Goal: Task Accomplishment & Management: Manage account settings

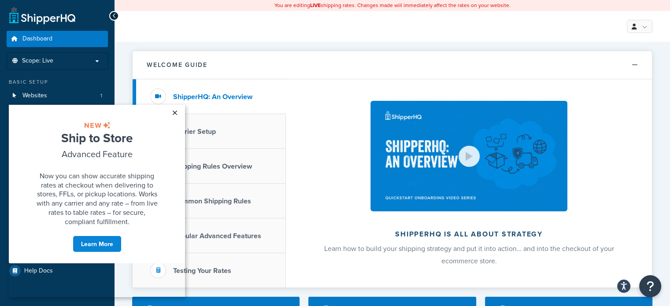
click at [178, 107] on link "×" at bounding box center [174, 113] width 15 height 16
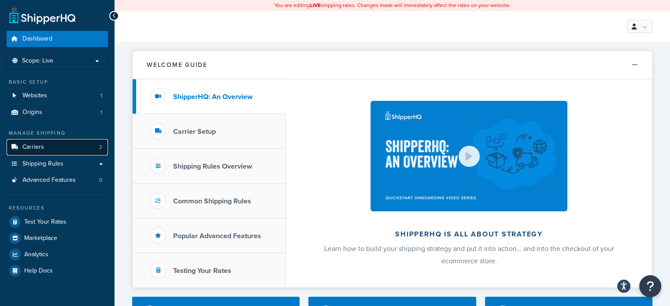
click at [85, 149] on link "Carriers 2" at bounding box center [57, 147] width 101 height 16
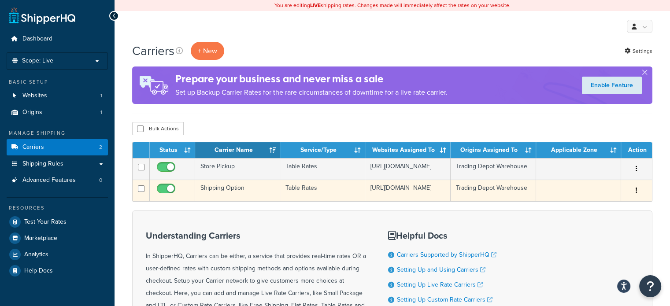
click at [240, 198] on td "Shipping Option" at bounding box center [237, 191] width 85 height 22
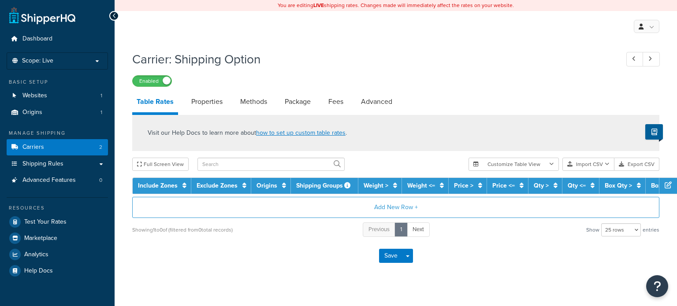
select select "25"
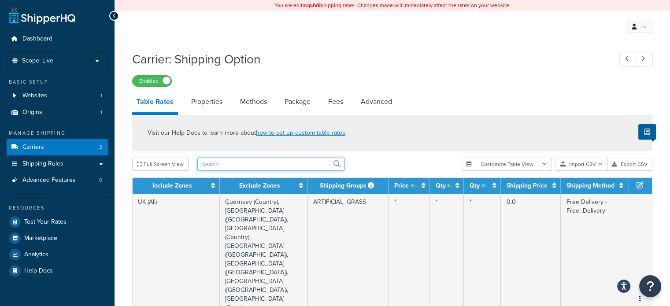
click at [254, 166] on input "text" at bounding box center [270, 164] width 147 height 13
type input "barwicks"
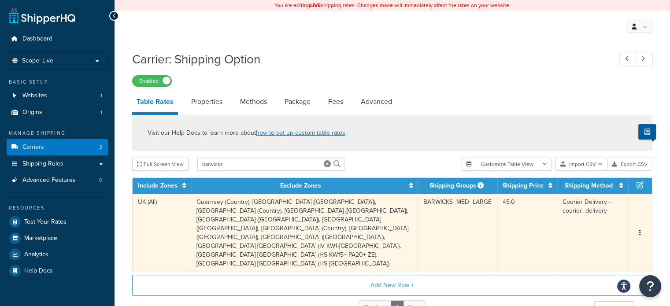
click at [444, 215] on td "BARWICKS_MED_LARGE" at bounding box center [457, 233] width 79 height 78
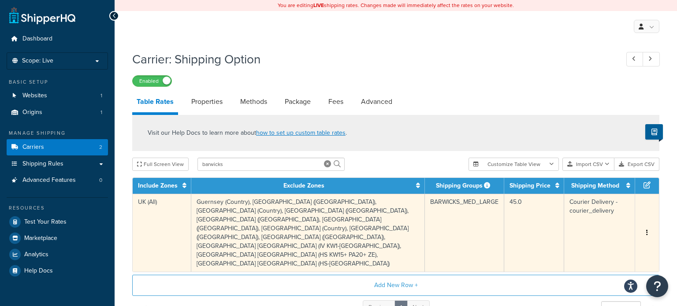
select select "164050"
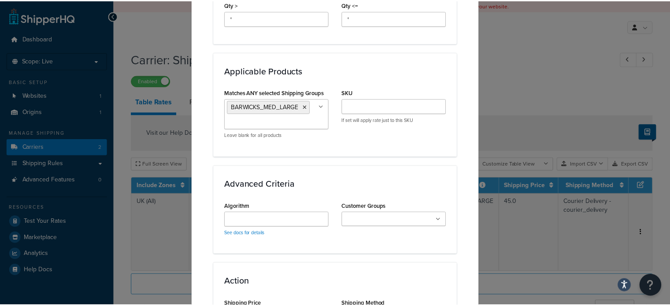
scroll to position [726, 0]
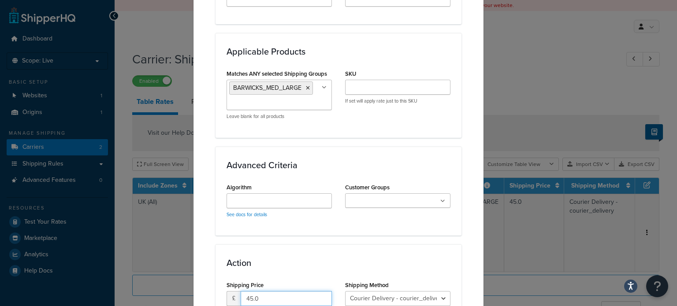
click at [249, 291] on input "45.0" at bounding box center [286, 298] width 91 height 15
type input "46.0"
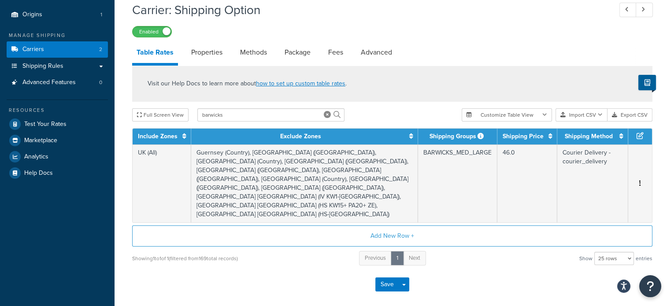
scroll to position [103, 0]
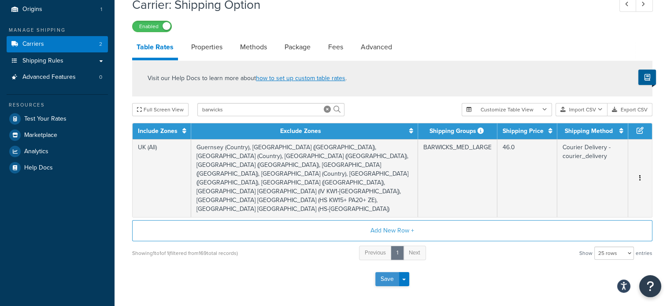
click at [384, 272] on button "Save" at bounding box center [387, 279] width 24 height 14
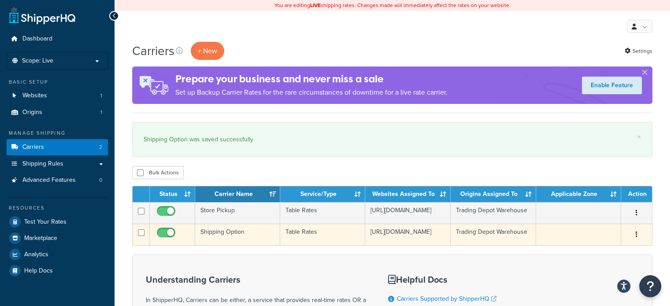
click at [230, 239] on td "Shipping Option" at bounding box center [237, 235] width 85 height 22
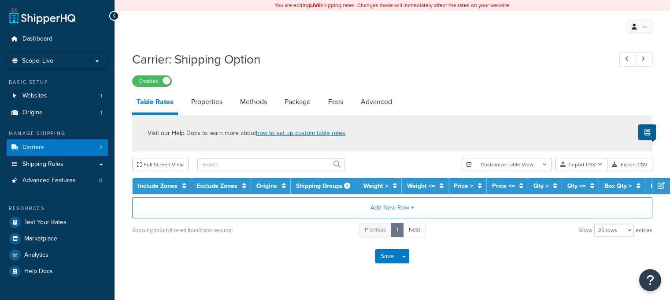
select select "25"
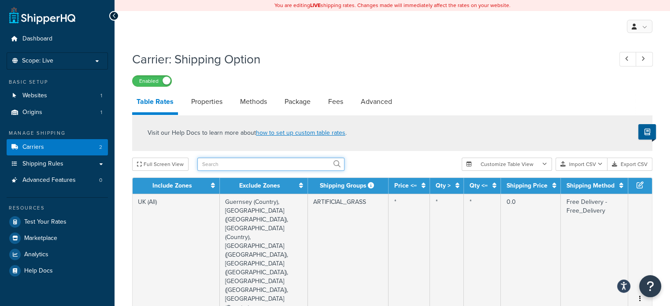
click at [255, 167] on input "text" at bounding box center [270, 164] width 147 height 13
type input "door"
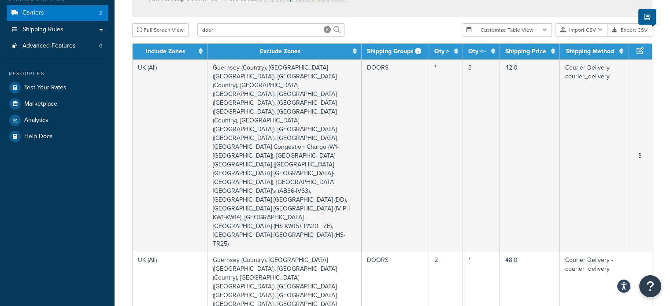
scroll to position [135, 0]
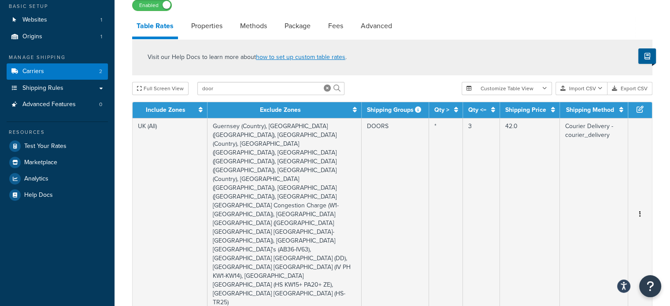
scroll to position [88, 0]
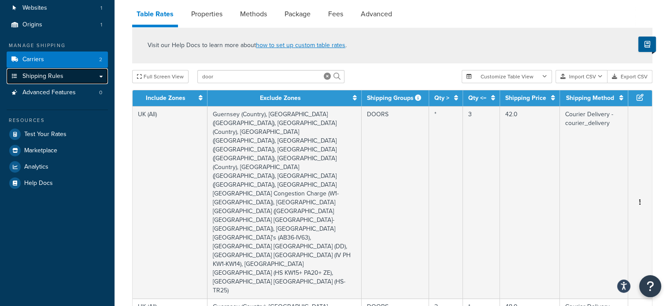
click at [94, 75] on link "Shipping Rules" at bounding box center [57, 76] width 101 height 16
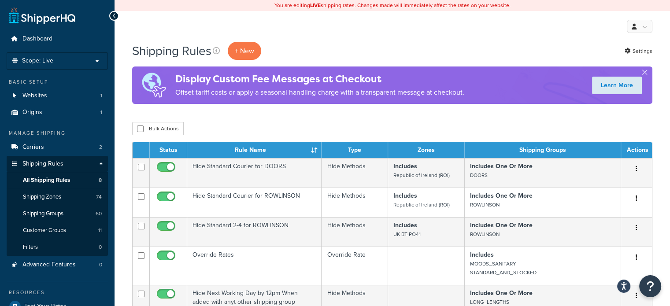
click at [62, 146] on link "Carriers 2" at bounding box center [57, 147] width 101 height 16
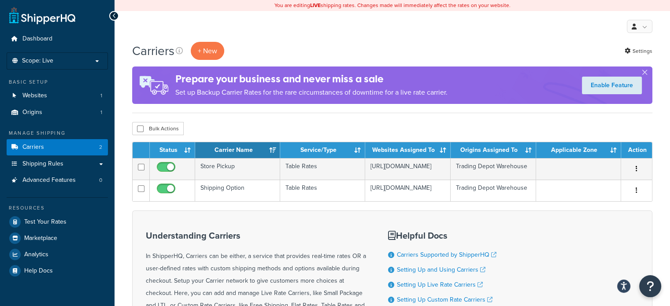
click at [361, 121] on div "Carriers + New Settings Prepare your business and never miss a sale Set up Back…" at bounding box center [393, 226] width 556 height 368
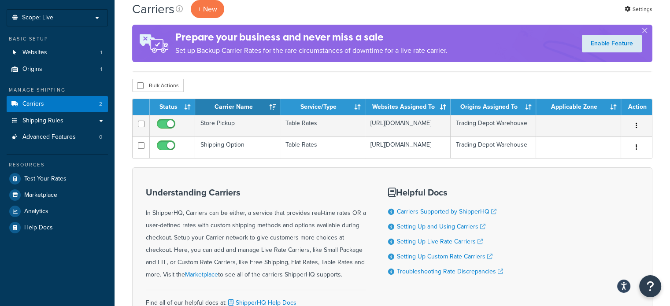
scroll to position [51, 0]
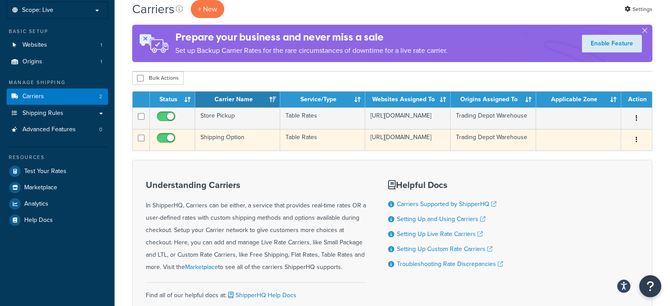
click at [273, 150] on td "Shipping Option" at bounding box center [237, 140] width 85 height 22
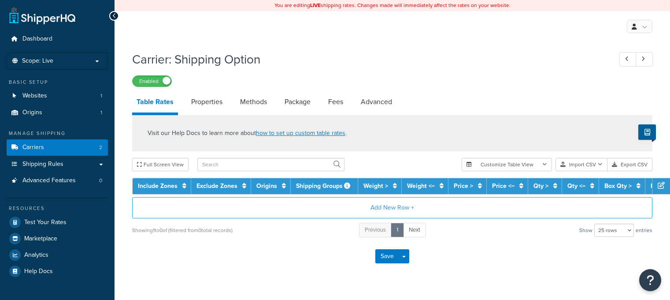
select select "25"
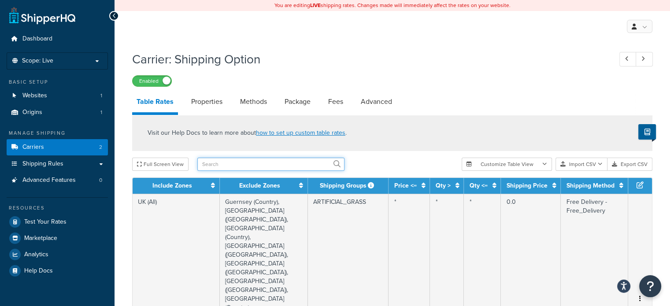
click at [243, 164] on input "text" at bounding box center [270, 164] width 147 height 13
type input "doors"
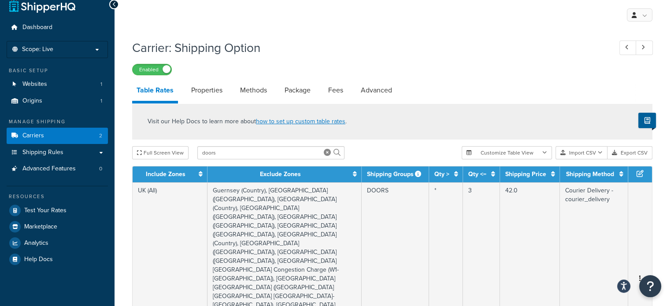
scroll to position [33, 0]
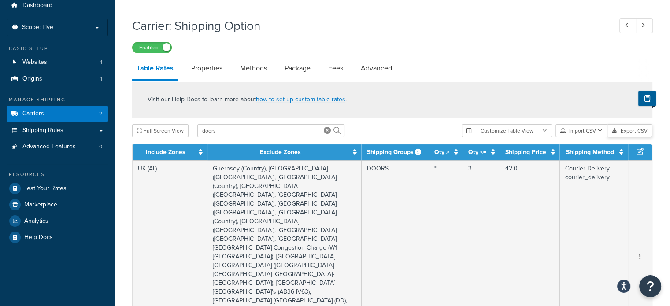
click at [640, 131] on button "Export CSV" at bounding box center [630, 130] width 45 height 13
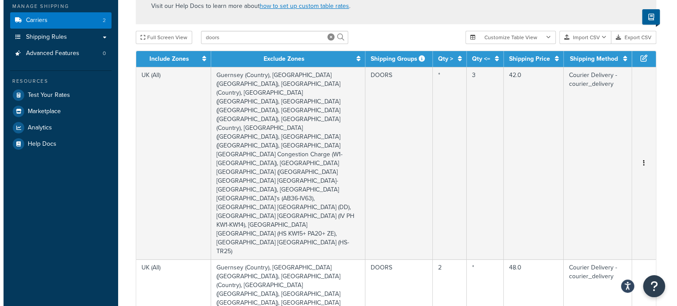
scroll to position [136, 0]
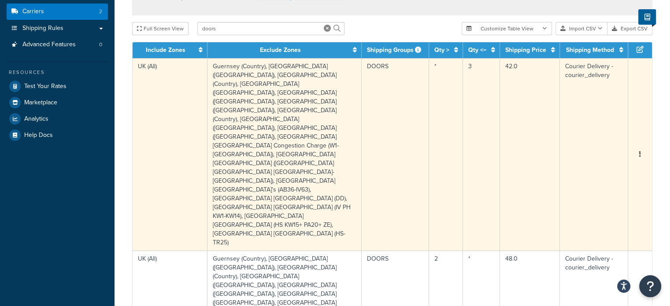
click at [540, 86] on td "42.0" at bounding box center [530, 154] width 60 height 193
select select "164050"
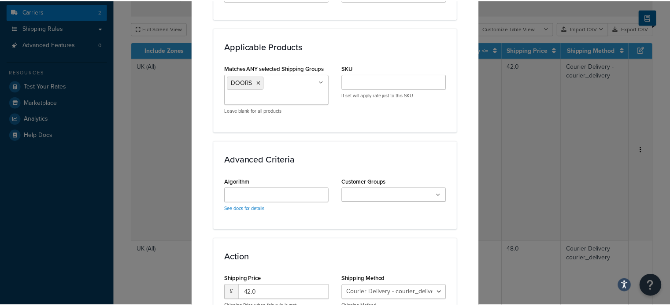
scroll to position [836, 0]
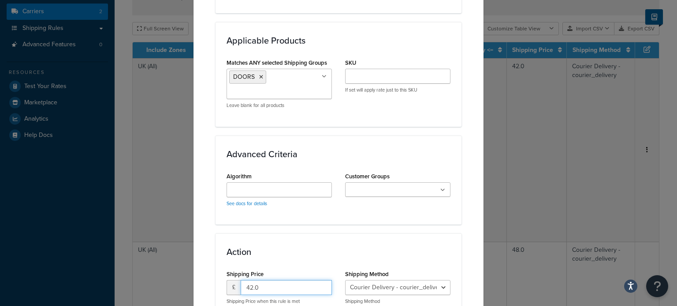
drag, startPoint x: 261, startPoint y: 225, endPoint x: 222, endPoint y: 216, distance: 40.7
click at [222, 268] on div "Shipping Price £ 42.0 Shipping Price when this rule is met" at bounding box center [279, 290] width 119 height 44
type input "50.40"
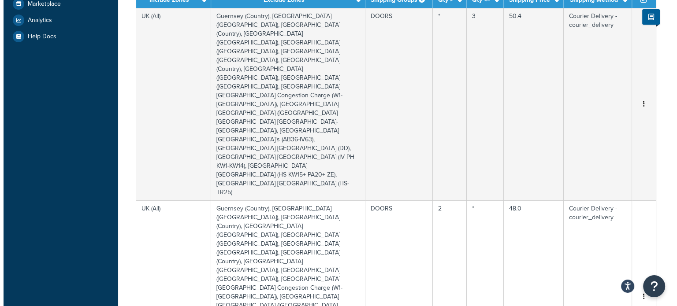
scroll to position [247, 0]
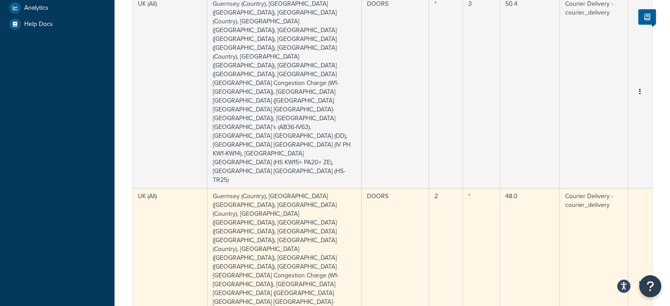
click at [546, 188] on td "48.0" at bounding box center [530, 284] width 60 height 193
select select "164050"
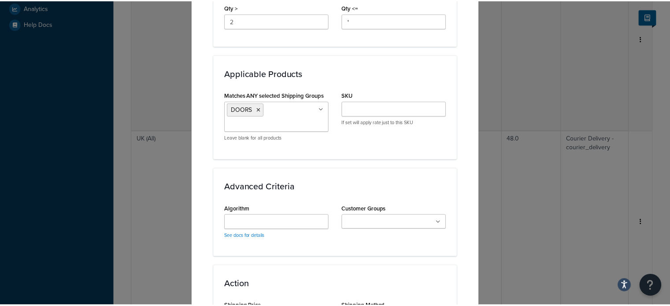
scroll to position [851, 0]
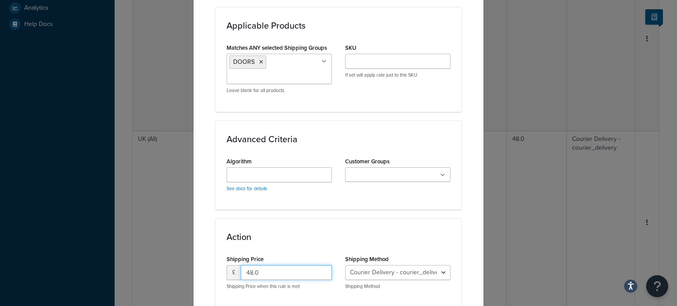
drag, startPoint x: 261, startPoint y: 210, endPoint x: 236, endPoint y: 208, distance: 24.8
click at [236, 265] on div "£ 48.0" at bounding box center [279, 272] width 105 height 15
type input "84.00"
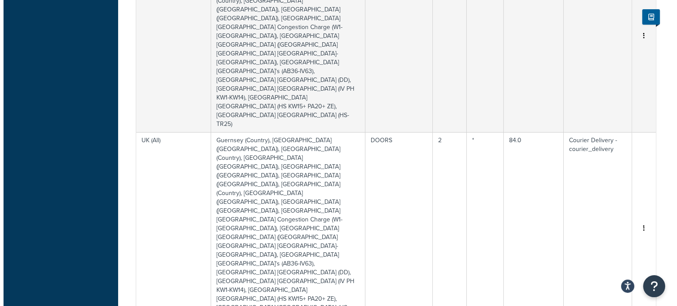
scroll to position [310, 0]
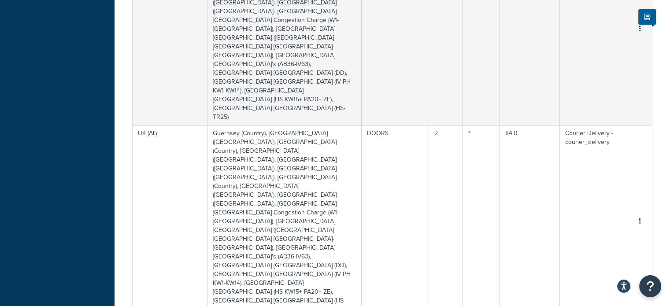
select select "164050"
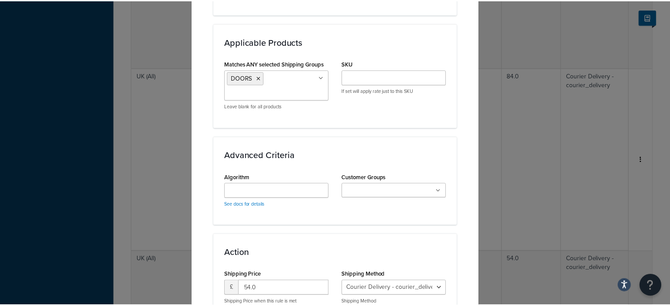
scroll to position [847, 0]
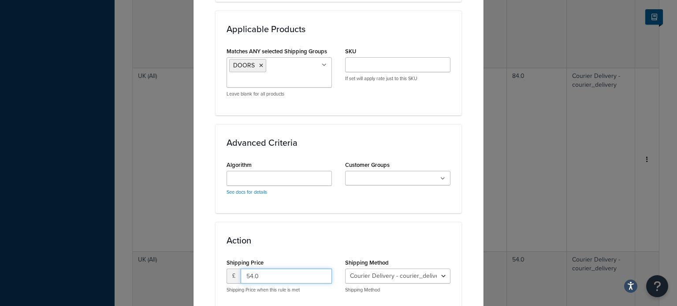
drag, startPoint x: 279, startPoint y: 213, endPoint x: 237, endPoint y: 211, distance: 41.9
click at [241, 269] on input "54.0" at bounding box center [286, 276] width 91 height 15
type input "60.00"
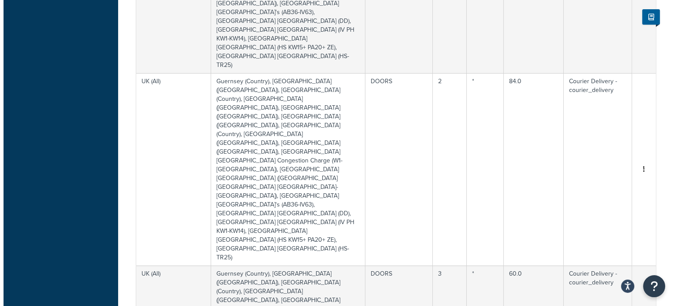
scroll to position [374, 0]
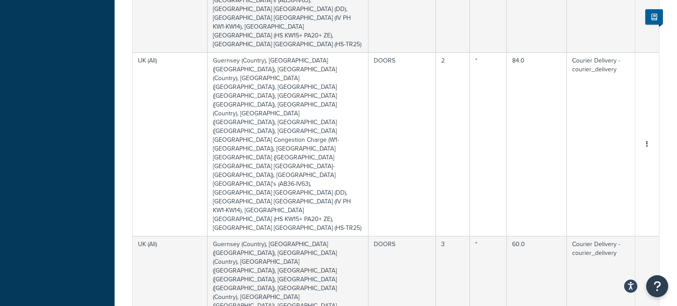
select select "164050"
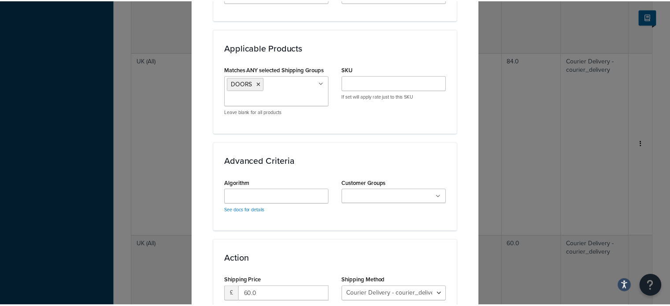
scroll to position [851, 0]
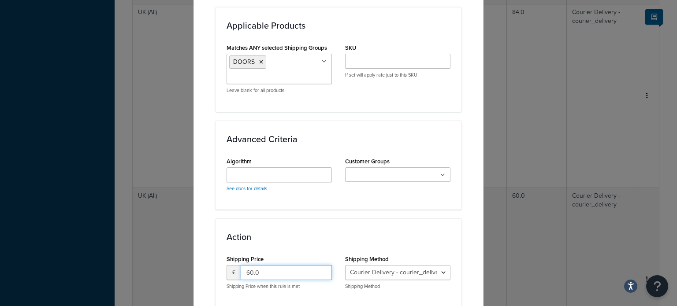
click at [257, 265] on input "60.0" at bounding box center [286, 272] width 91 height 15
type input "65.00"
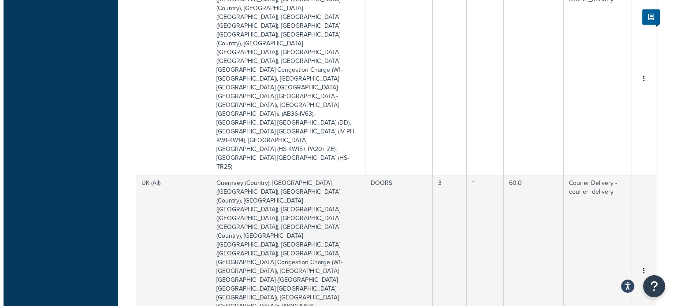
scroll to position [447, 0]
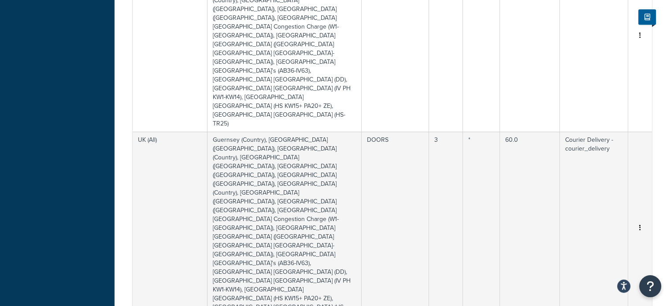
select select "164050"
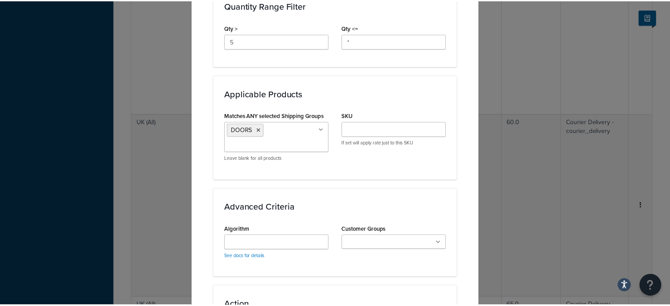
scroll to position [851, 0]
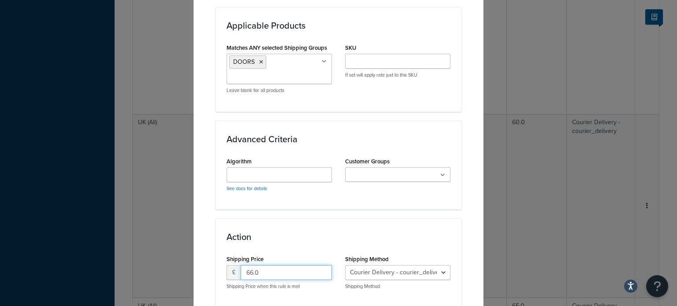
drag, startPoint x: 268, startPoint y: 209, endPoint x: 222, endPoint y: 206, distance: 46.4
click at [222, 253] on div "Shipping Price £ 66.0 Shipping Price when this rule is met" at bounding box center [279, 275] width 119 height 44
type input "71.00"
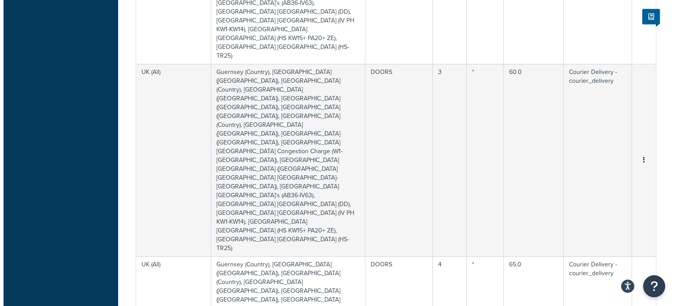
scroll to position [571, 0]
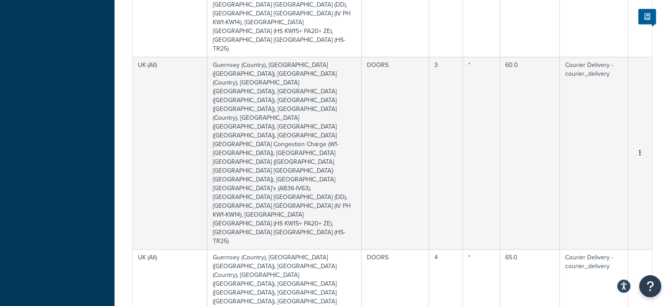
select select "164050"
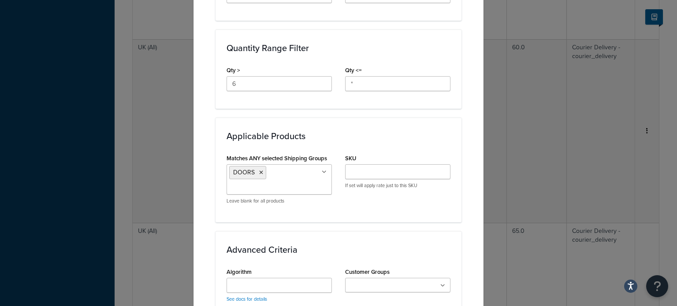
scroll to position [851, 0]
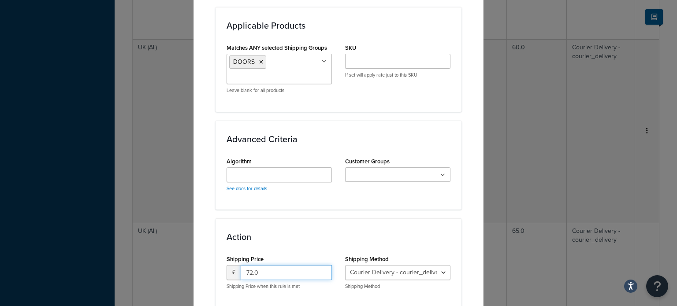
drag, startPoint x: 250, startPoint y: 206, endPoint x: 227, endPoint y: 203, distance: 24.0
click at [227, 265] on div "£ 72.0" at bounding box center [279, 272] width 105 height 15
type input "77.00"
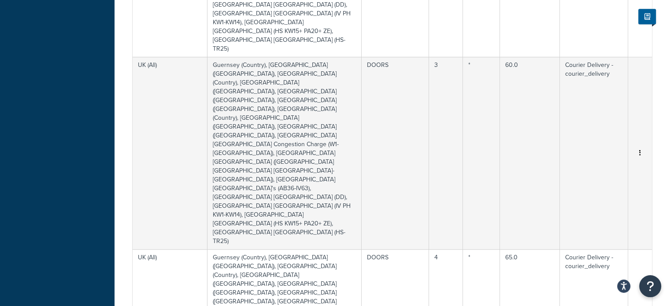
select select "164050"
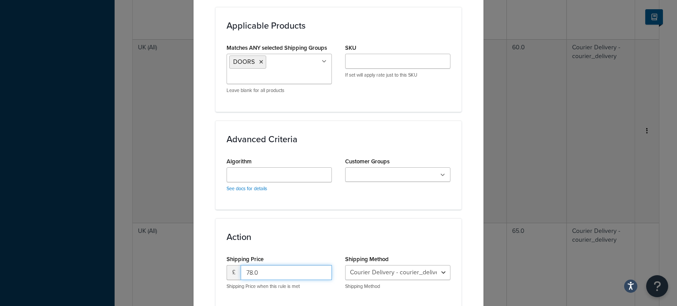
drag, startPoint x: 245, startPoint y: 207, endPoint x: 213, endPoint y: 206, distance: 31.3
click at [215, 219] on div "Action Shipping Price £ 78.0 Shipping Price when this rule is met Shipping Meth…" at bounding box center [338, 263] width 246 height 89
type input "83.00"
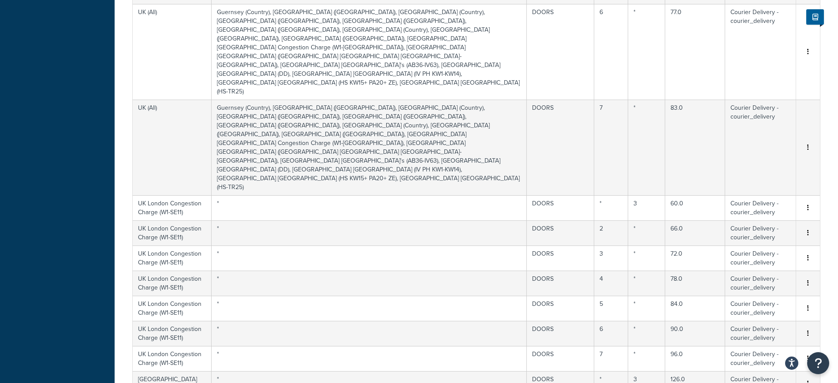
scroll to position [750, 0]
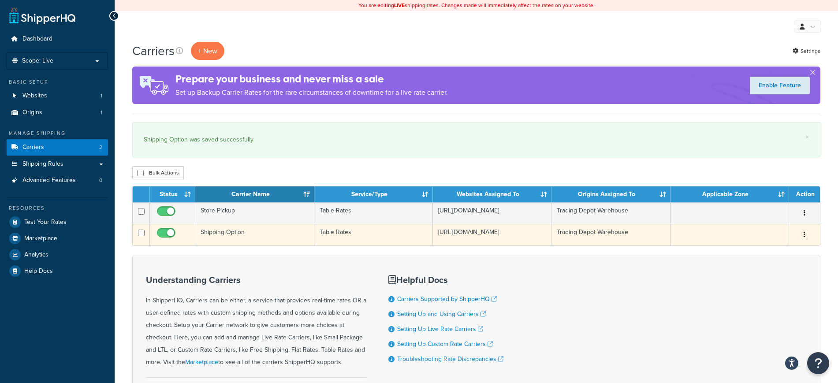
click at [265, 234] on td "Shipping Option" at bounding box center [254, 235] width 119 height 22
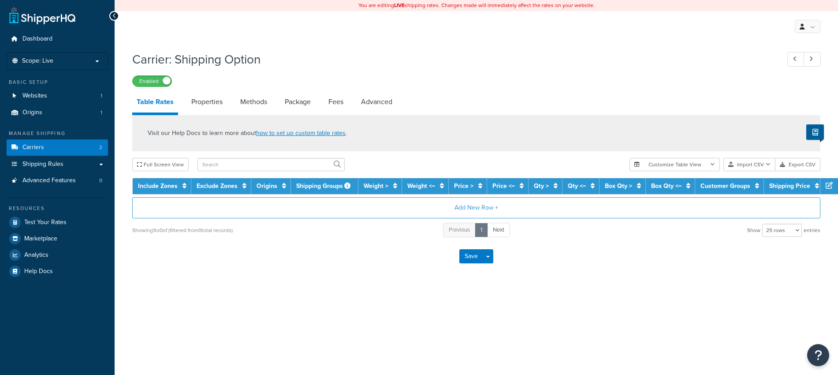
select select "25"
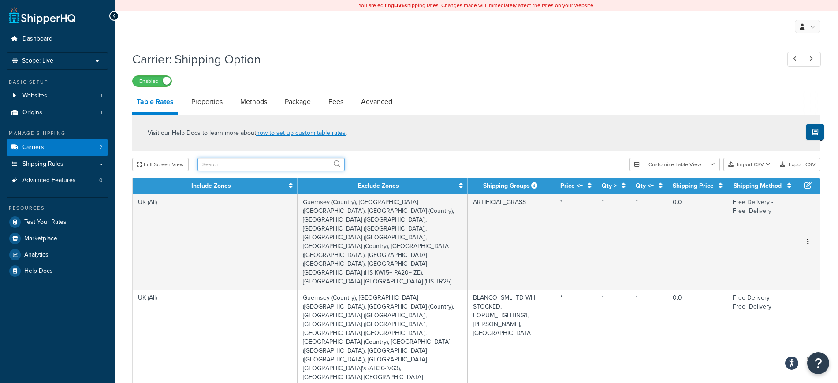
click at [242, 168] on input "text" at bounding box center [270, 164] width 147 height 13
type input "doors"
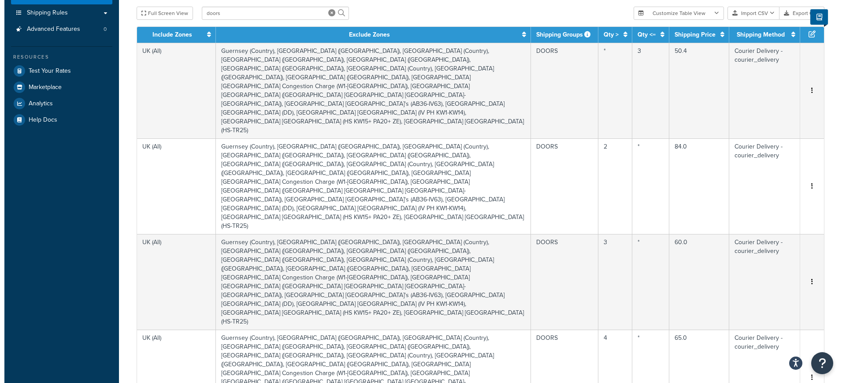
scroll to position [159, 0]
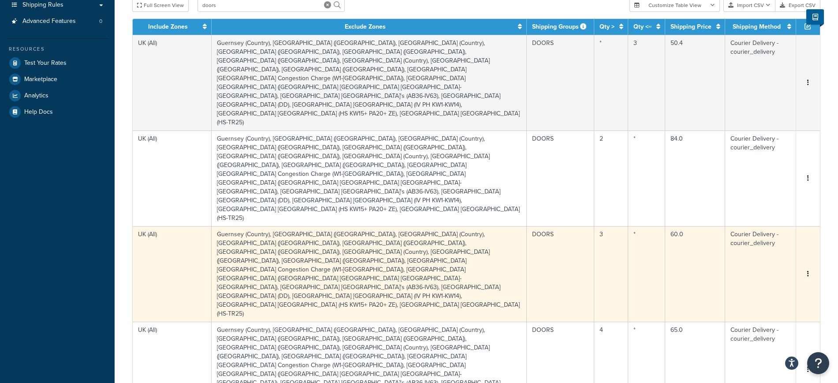
click at [689, 226] on td "60.0" at bounding box center [695, 274] width 60 height 96
select select "164050"
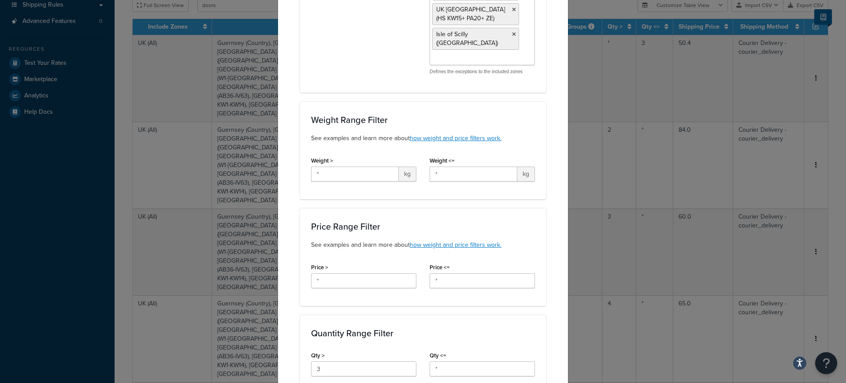
scroll to position [779, 0]
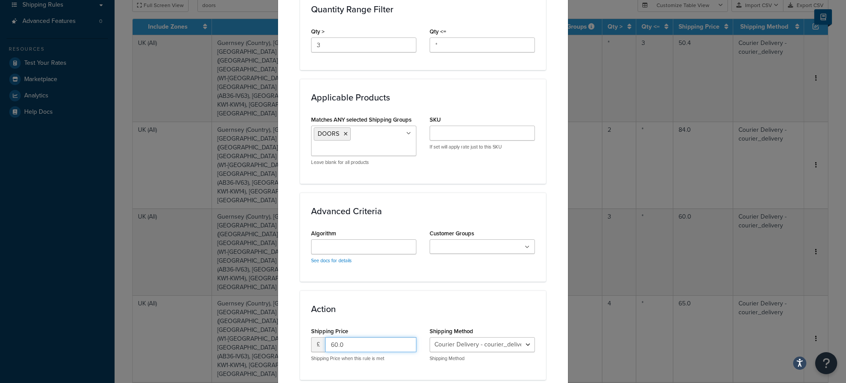
drag, startPoint x: 353, startPoint y: 276, endPoint x: 315, endPoint y: 282, distance: 38.4
click at [315, 337] on div "£ 60.0" at bounding box center [363, 344] width 105 height 15
type input "84.00"
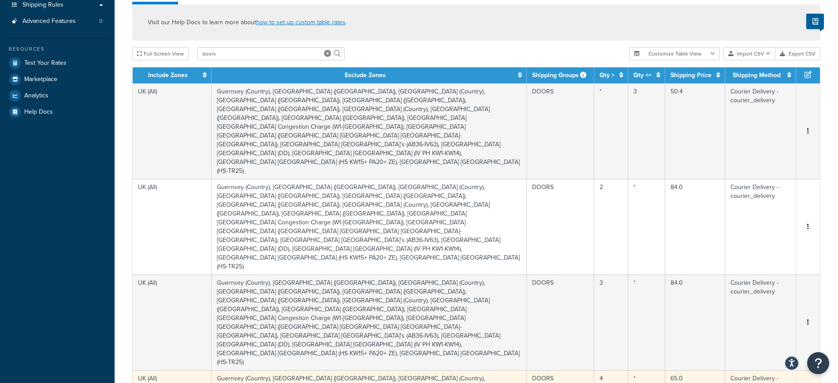
select select "164050"
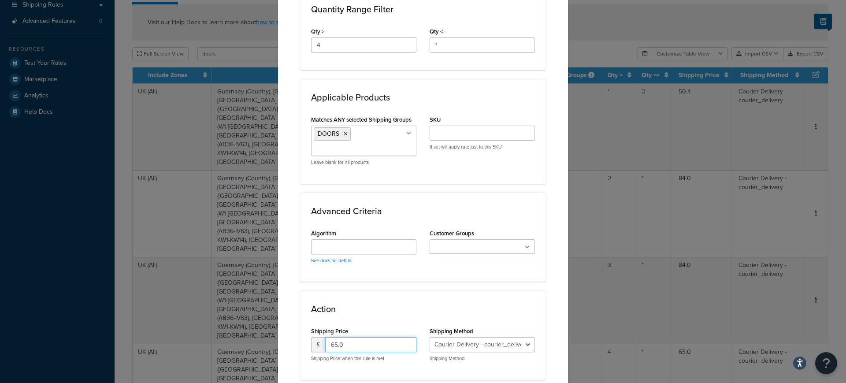
drag, startPoint x: 349, startPoint y: 284, endPoint x: 305, endPoint y: 281, distance: 44.1
click at [305, 325] on div "Shipping Price £ 65.0 Shipping Price when this rule is met" at bounding box center [364, 347] width 119 height 44
type input "84.00"
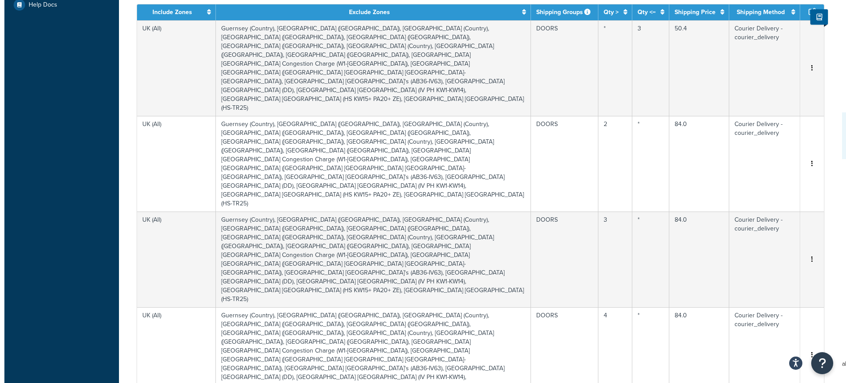
scroll to position [341, 0]
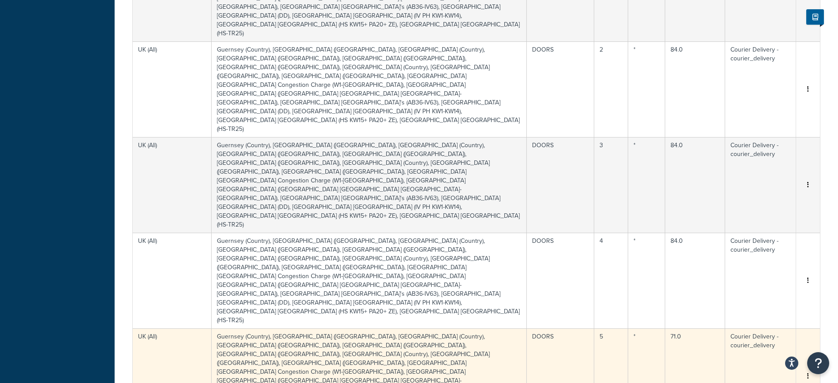
click at [691, 328] on td "71.0" at bounding box center [695, 376] width 60 height 96
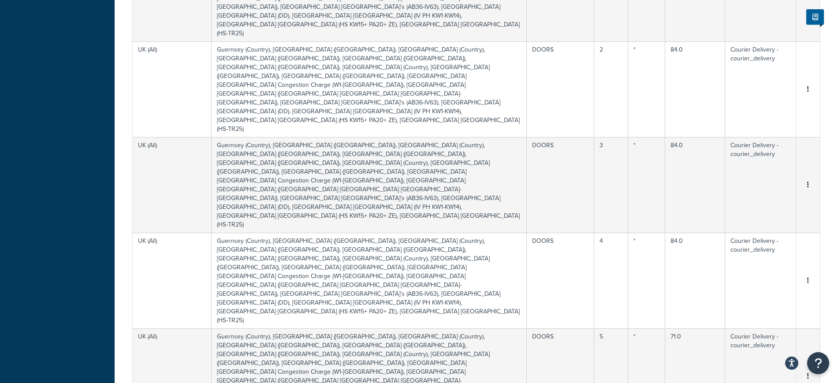
select select "164050"
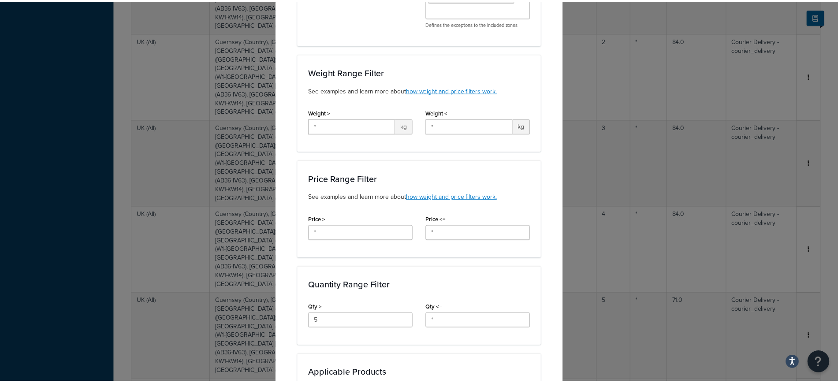
scroll to position [754, 0]
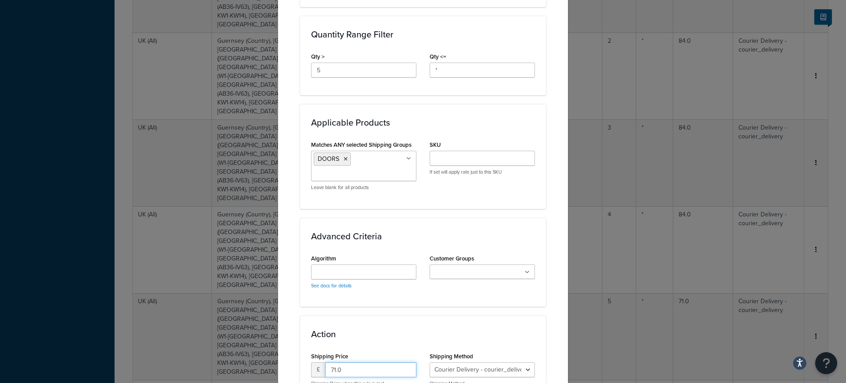
drag, startPoint x: 377, startPoint y: 305, endPoint x: 290, endPoint y: 301, distance: 87.4
type input "84.00"
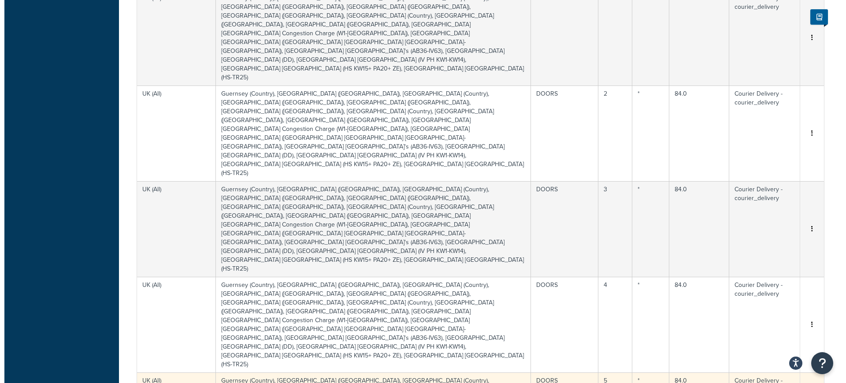
scroll to position [379, 0]
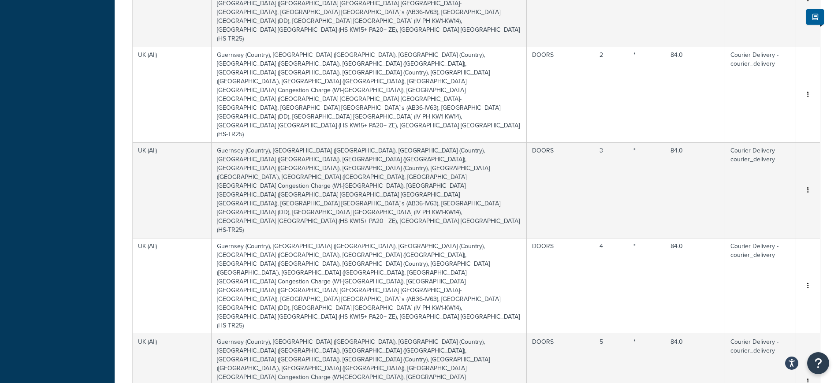
select select "164050"
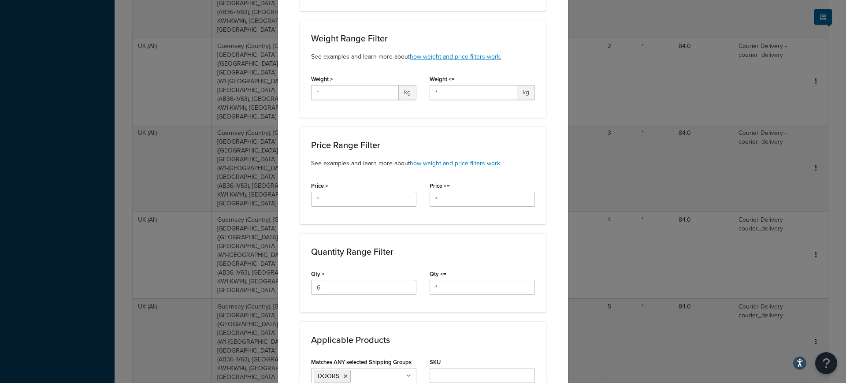
scroll to position [779, 0]
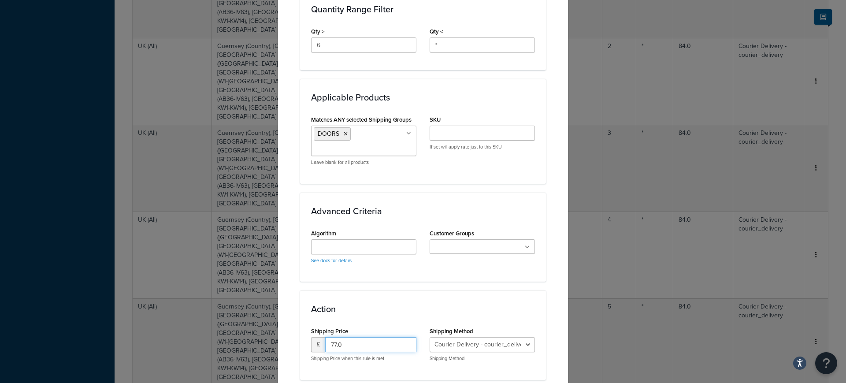
drag, startPoint x: 354, startPoint y: 279, endPoint x: 298, endPoint y: 281, distance: 55.6
click at [300, 290] on div "Action Shipping Price £ 77.0 Shipping Price when this rule is met Shipping Meth…" at bounding box center [423, 334] width 246 height 89
type input "84.00"
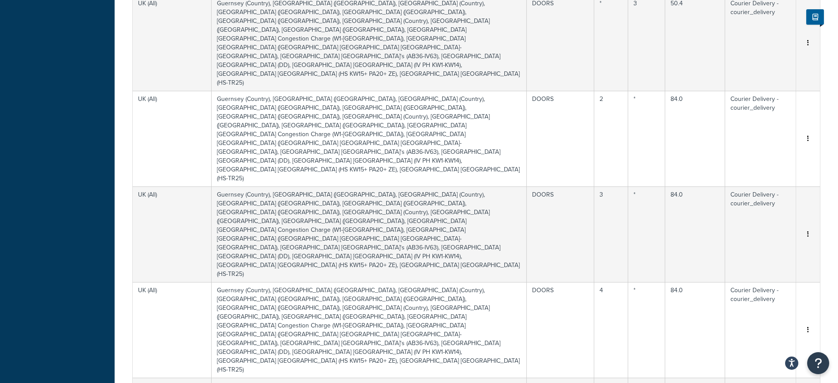
select select "164050"
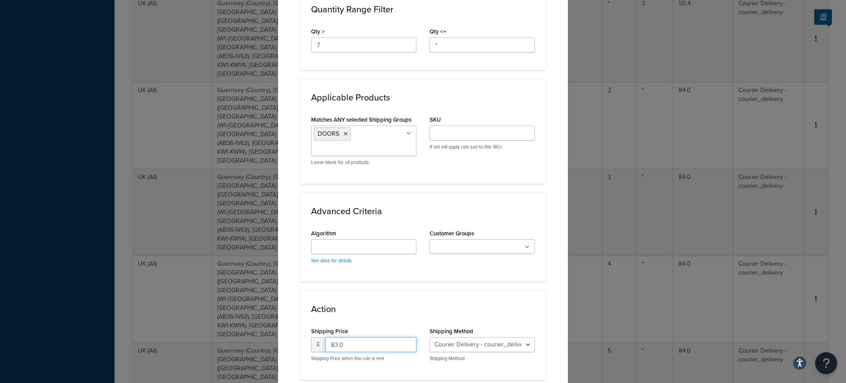
drag, startPoint x: 354, startPoint y: 282, endPoint x: 308, endPoint y: 291, distance: 46.6
click at [311, 337] on div "£ 83.0 Shipping Price when this rule is met" at bounding box center [363, 349] width 105 height 25
type input "84.00"
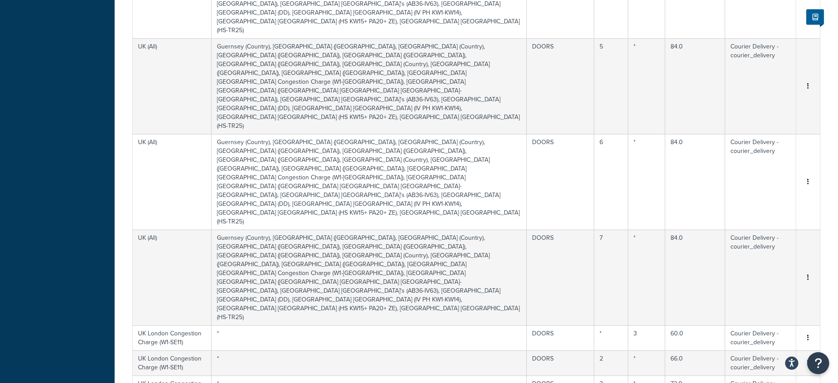
scroll to position [750, 0]
